Goal: Task Accomplishment & Management: Complete application form

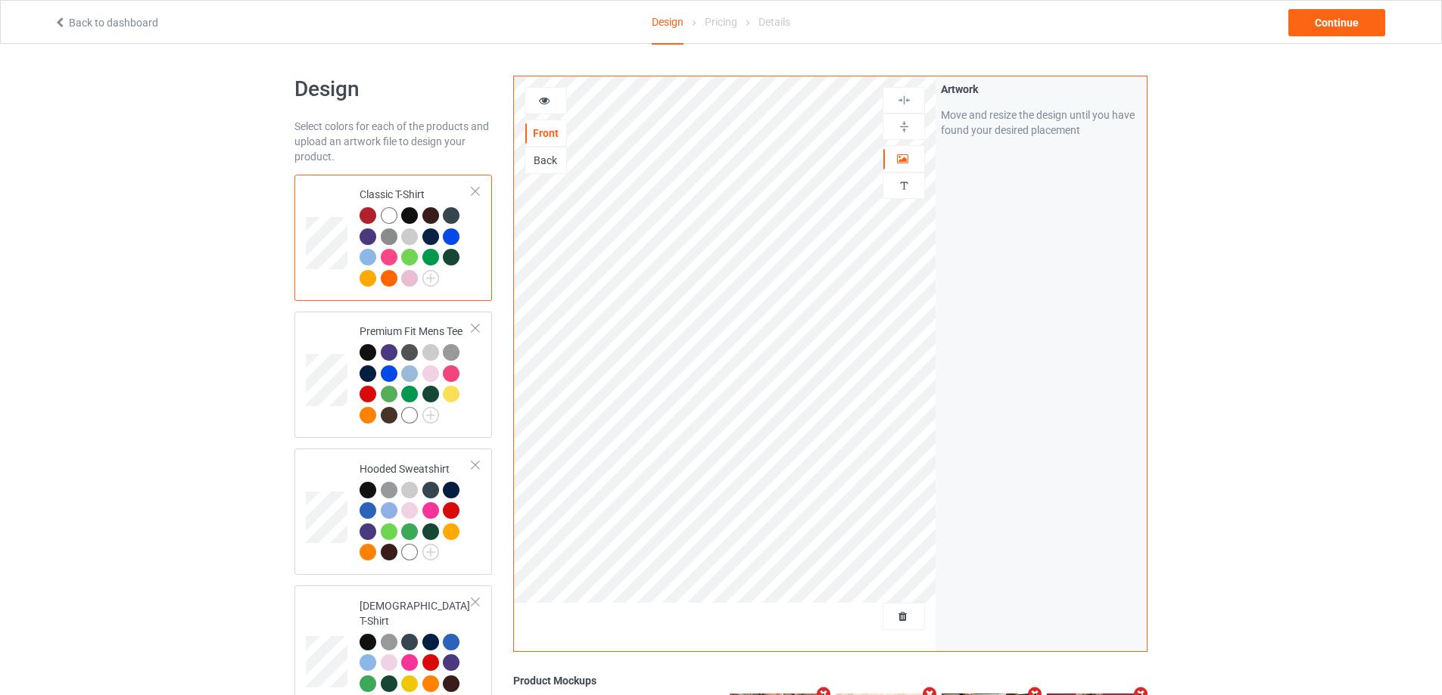
click at [880, 622] on div at bounding box center [725, 622] width 422 height 38
click at [882, 615] on div at bounding box center [725, 622] width 422 height 38
click at [893, 615] on span "Delete all designs" at bounding box center [869, 617] width 80 height 12
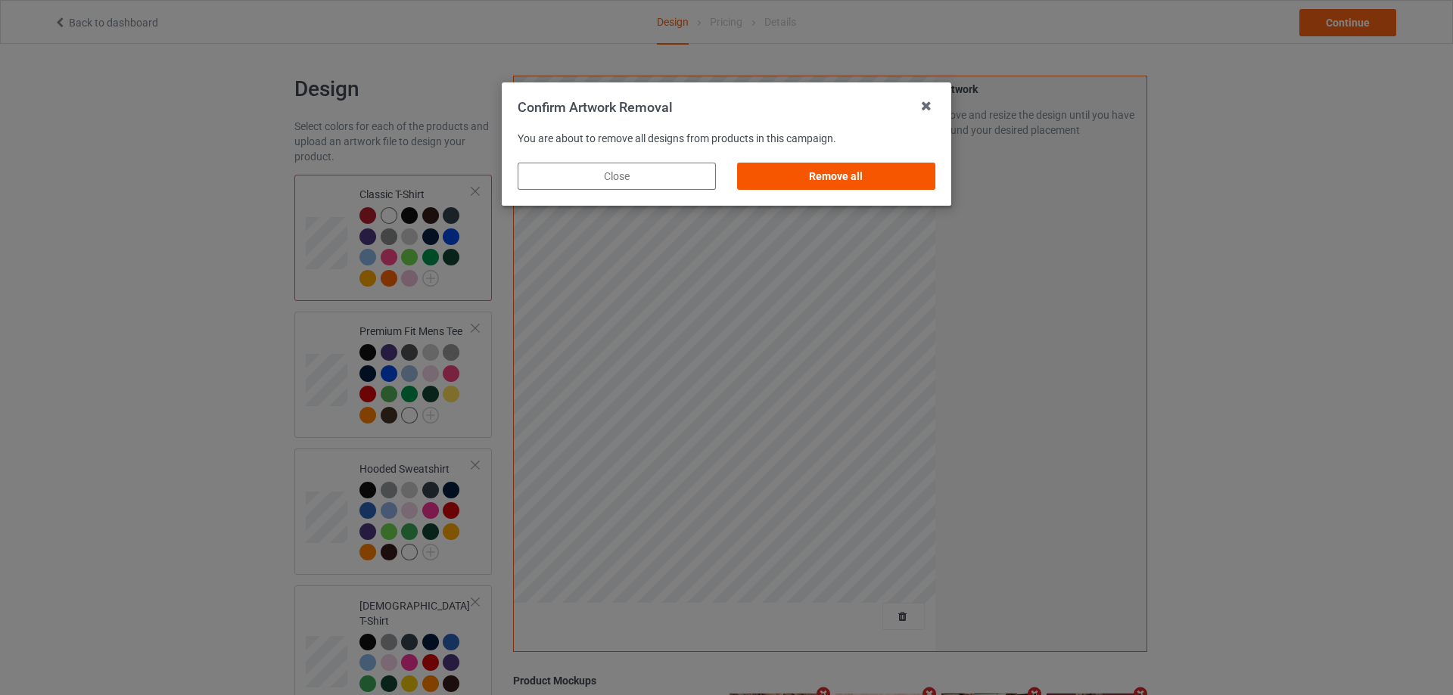
click at [905, 176] on div "Remove all" at bounding box center [836, 176] width 198 height 27
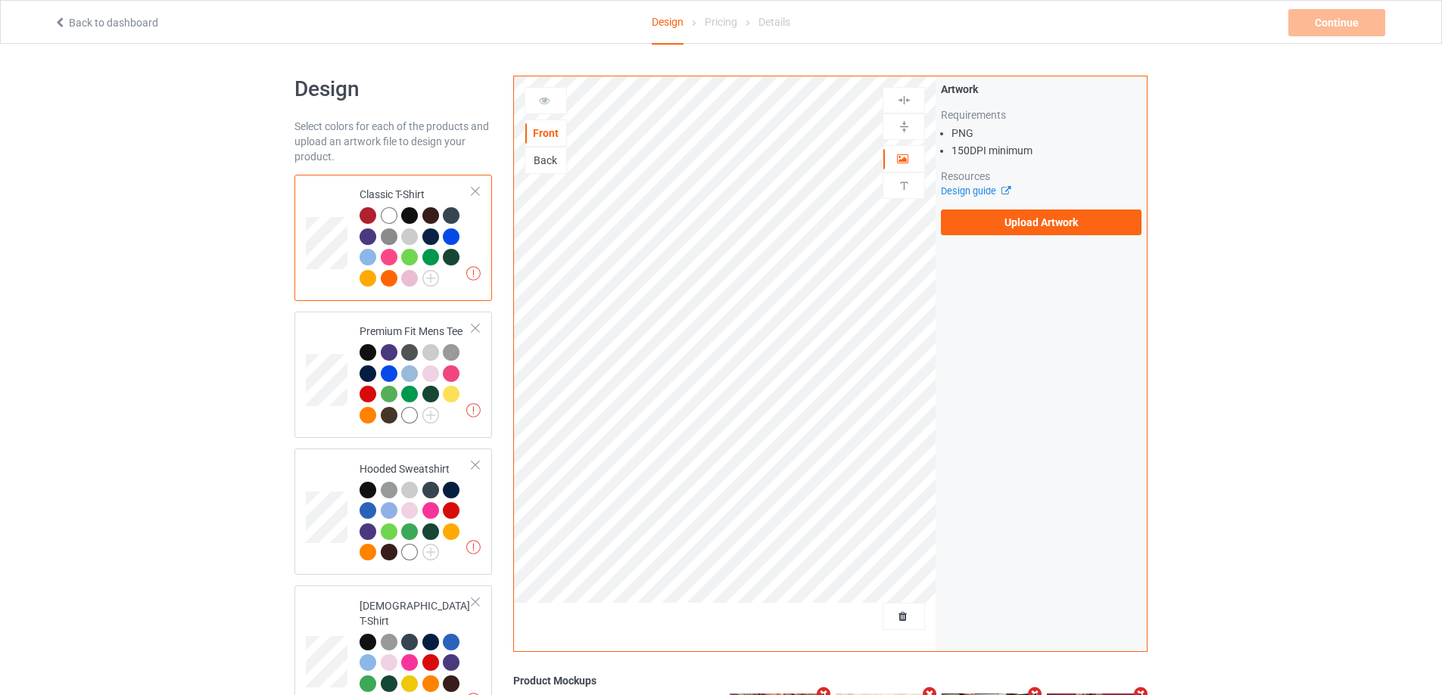
click at [1063, 236] on div "Artwork Requirements PNG 150 DPI minimum Resources Design guide Upload Artwork" at bounding box center [1040, 158] width 211 height 164
click at [1061, 229] on label "Upload Artwork" at bounding box center [1041, 223] width 201 height 26
click at [0, 0] on input "Upload Artwork" at bounding box center [0, 0] width 0 height 0
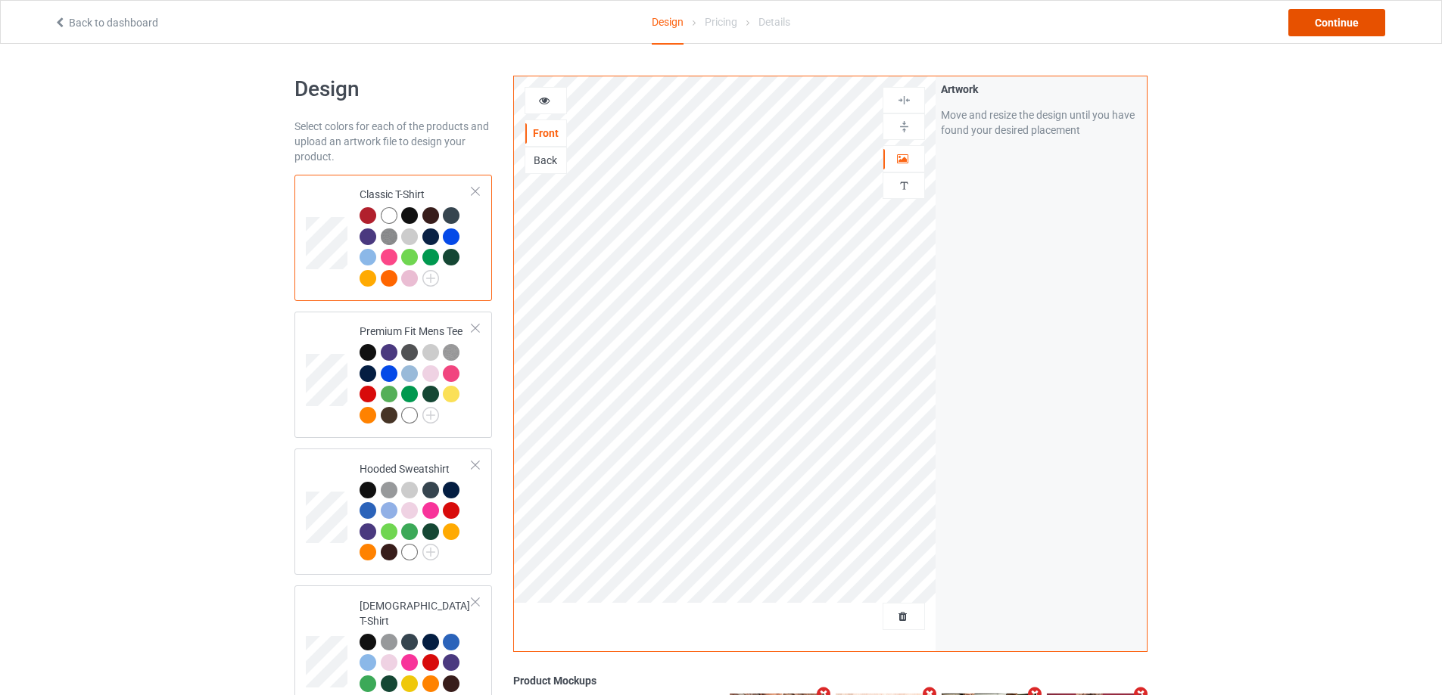
click at [1347, 14] on div "Continue" at bounding box center [1336, 22] width 97 height 27
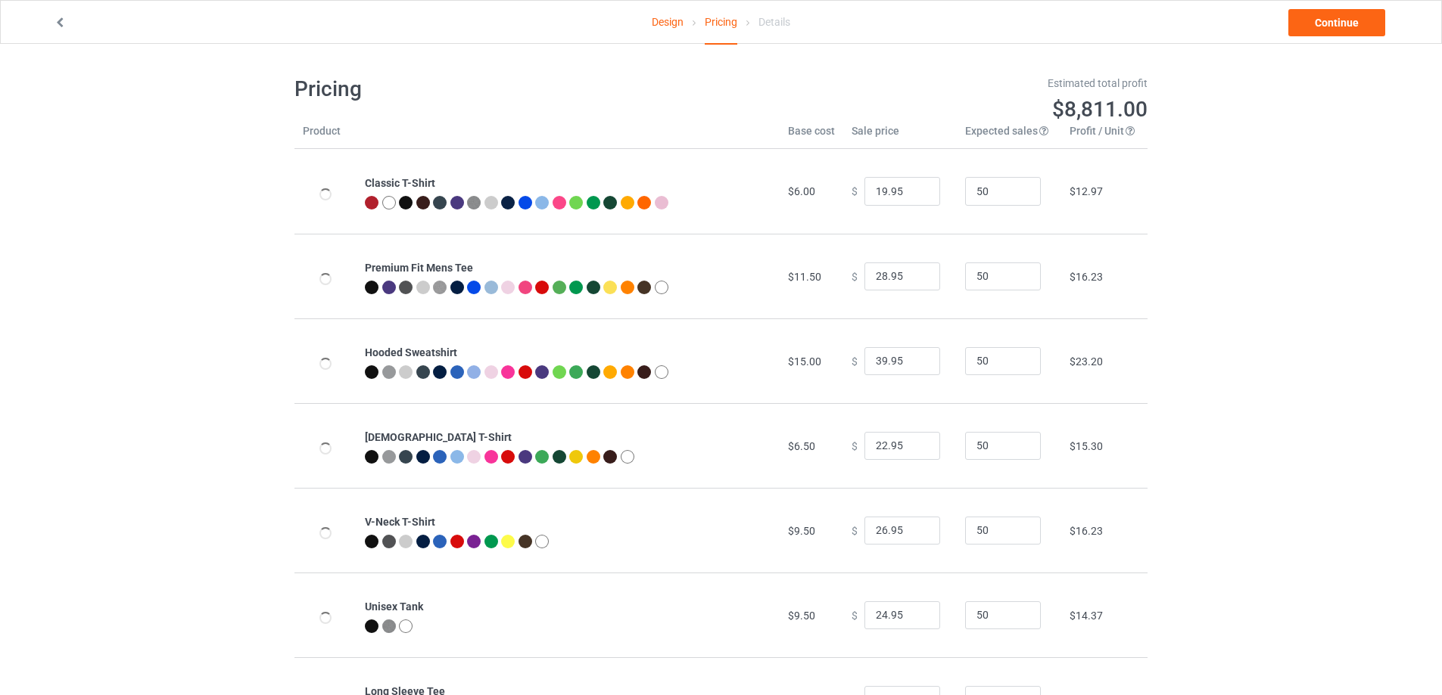
click at [1315, 38] on div "Design Pricing Details Continue" at bounding box center [720, 22] width 1355 height 42
click at [1315, 27] on link "Continue" at bounding box center [1336, 22] width 97 height 27
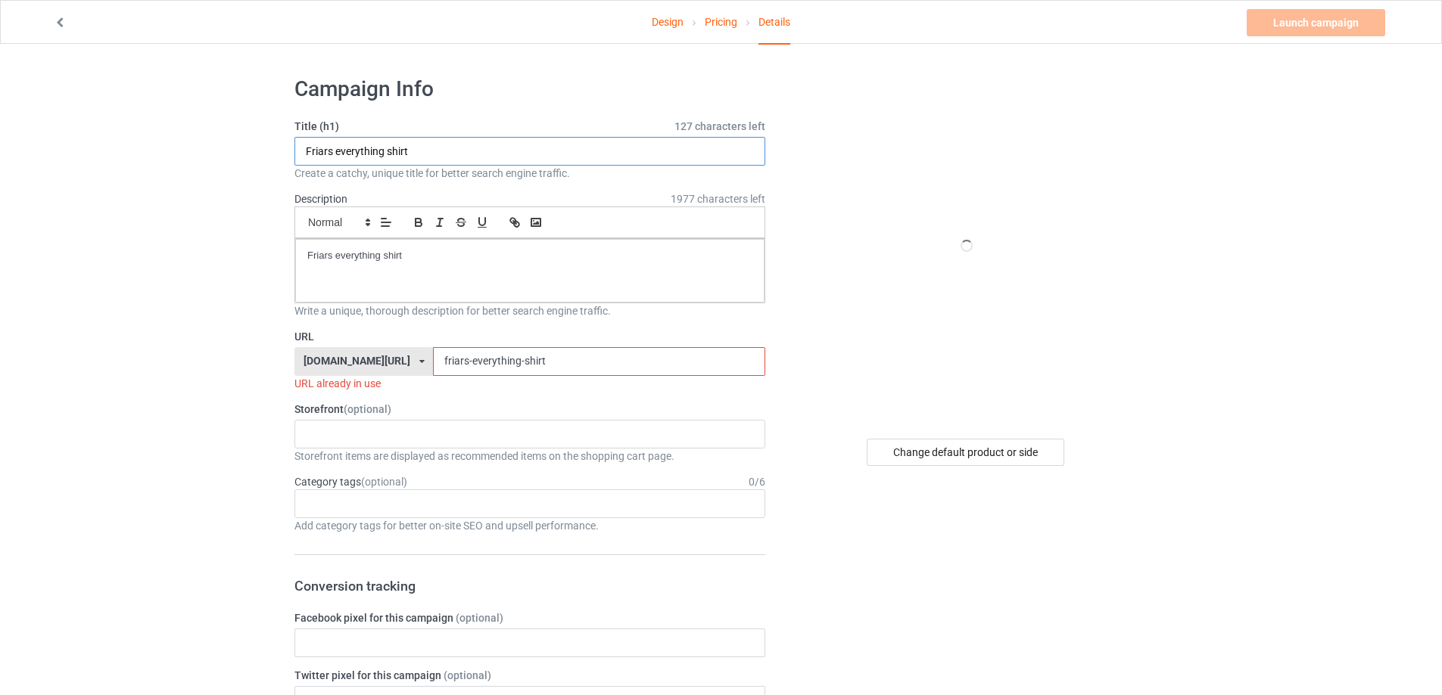
drag, startPoint x: 469, startPoint y: 148, endPoint x: 382, endPoint y: 243, distance: 129.1
paste input "Broadswords Rule Sword"
type input "Broadswords Rule Sword shirt"
paste div
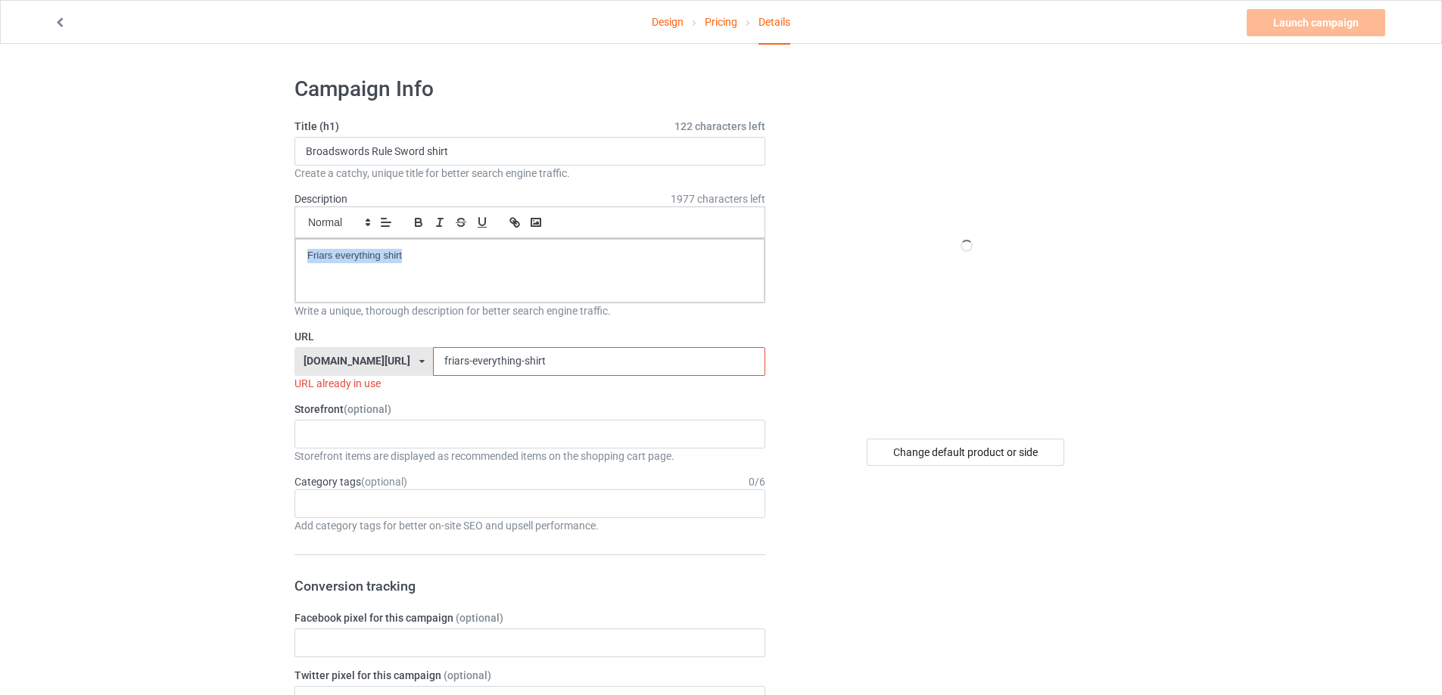
drag, startPoint x: 298, startPoint y: 234, endPoint x: 89, endPoint y: 226, distance: 209.0
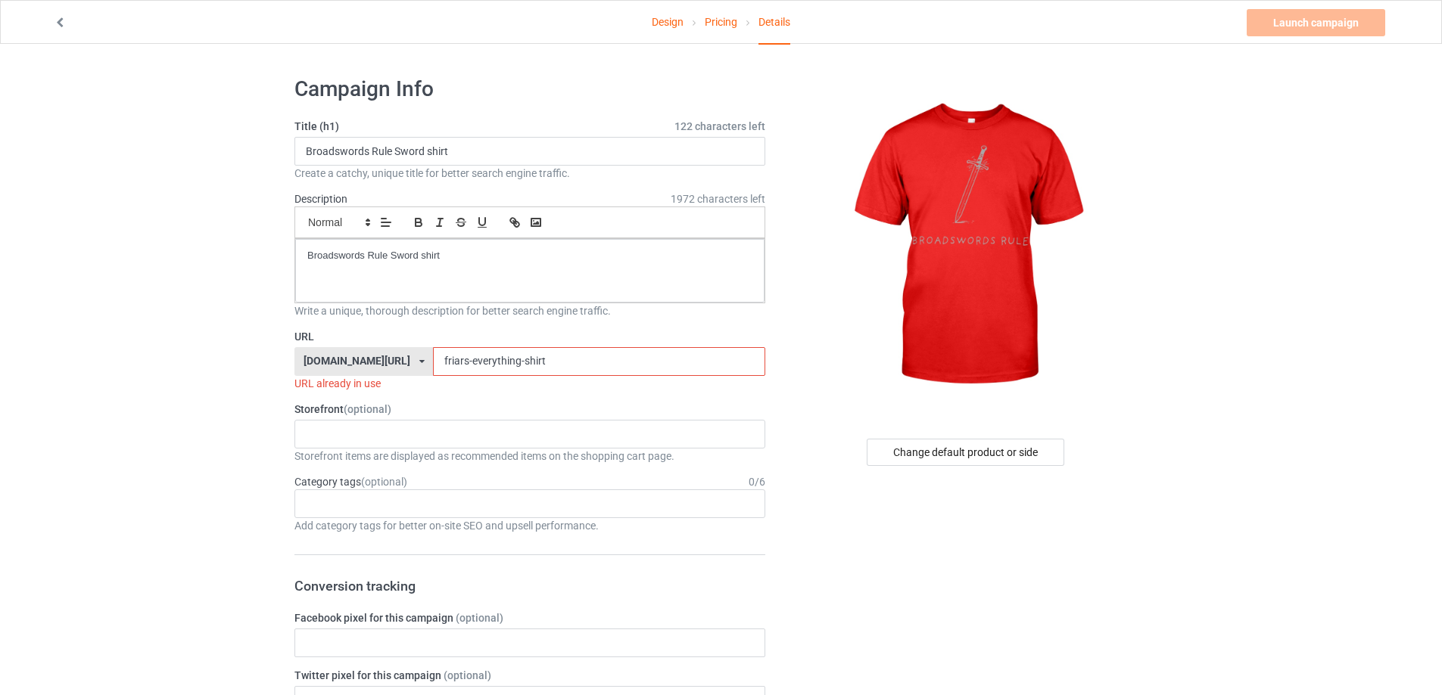
drag, startPoint x: 523, startPoint y: 371, endPoint x: 311, endPoint y: 368, distance: 211.9
click at [370, 368] on div "[DOMAIN_NAME][URL] [DOMAIN_NAME][URL] [DOMAIN_NAME][URL] 5cd2f964b197f721e1cad2…" at bounding box center [529, 361] width 471 height 29
paste input "broadswords-rule-sword"
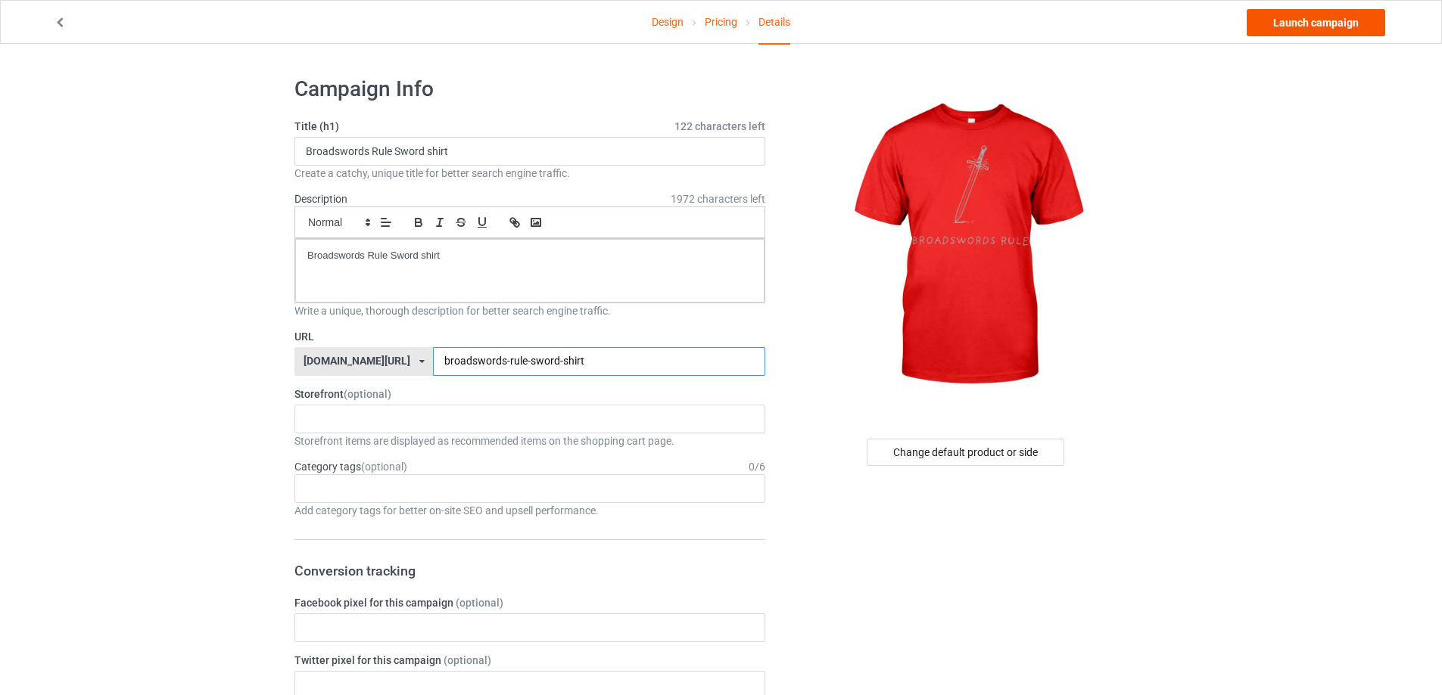
type input "broadswords-rule-sword-shirt"
click at [1356, 13] on link "Launch campaign" at bounding box center [1315, 22] width 138 height 27
